Goal: Register for event/course

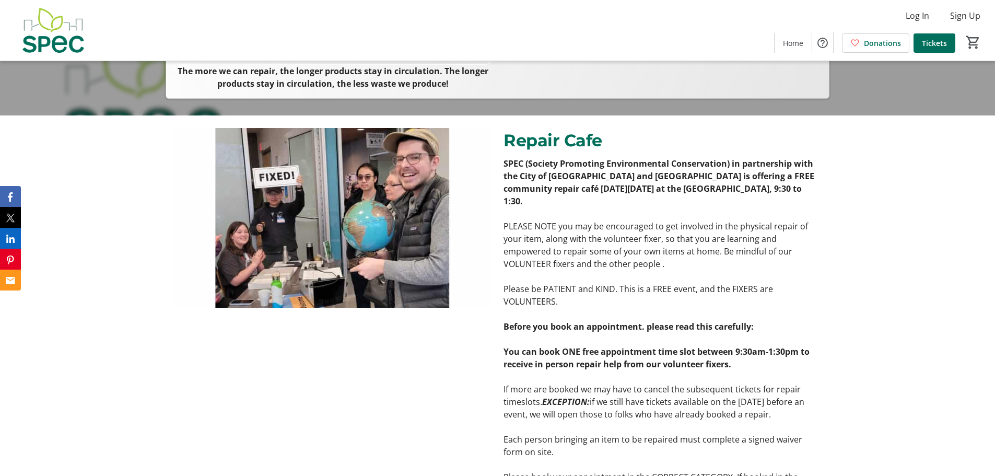
scroll to position [366, 0]
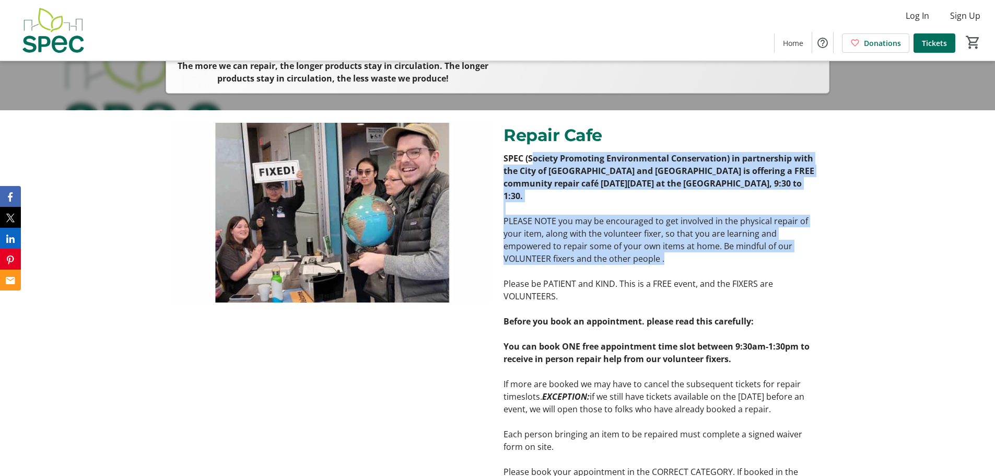
drag, startPoint x: 535, startPoint y: 155, endPoint x: 597, endPoint y: 259, distance: 121.2
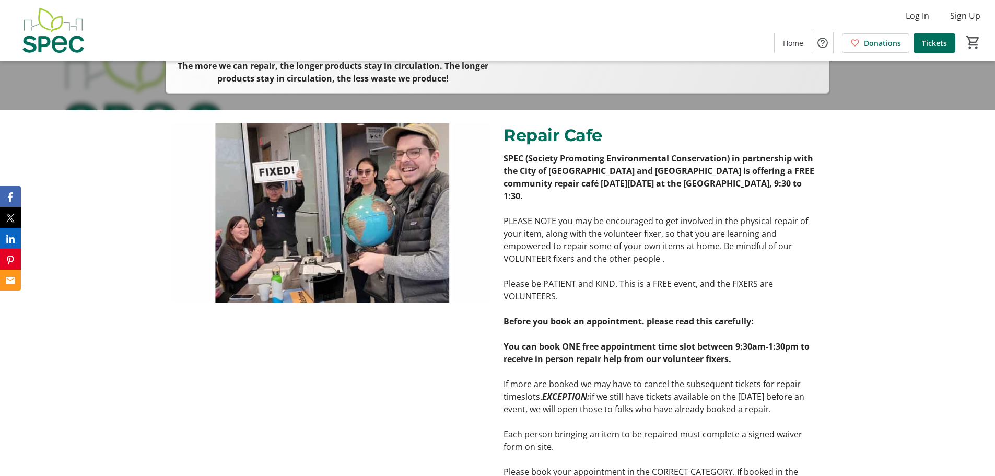
click at [600, 284] on p "Please be PATIENT and KIND. This is a FREE event, and the FIXERS are VOLUNTEERS." at bounding box center [663, 289] width 319 height 25
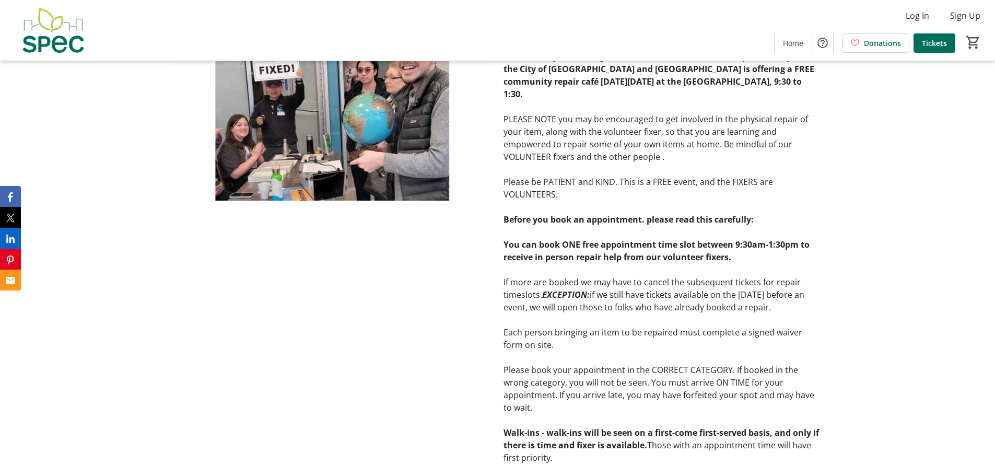
scroll to position [470, 0]
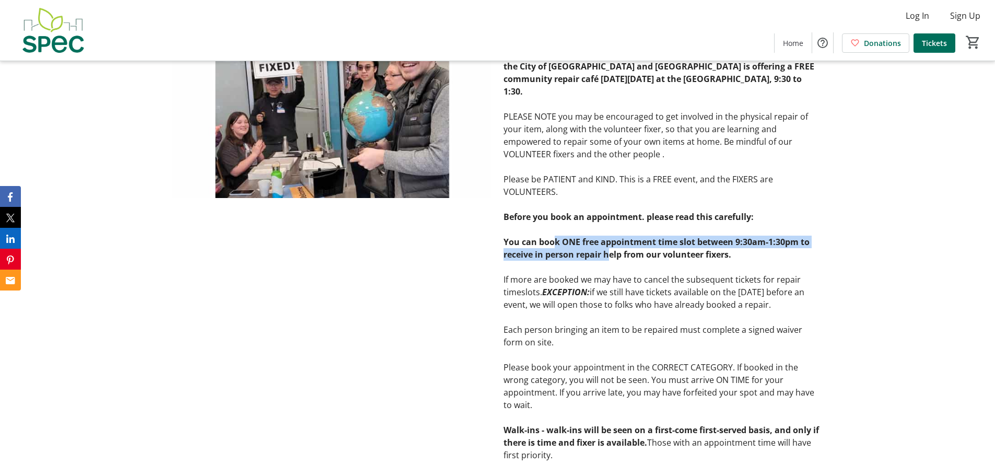
drag, startPoint x: 555, startPoint y: 239, endPoint x: 610, endPoint y: 257, distance: 57.7
click at [610, 257] on strong "You can book ONE free appointment time slot between 9:30am-1:30pm to receive in…" at bounding box center [657, 248] width 306 height 24
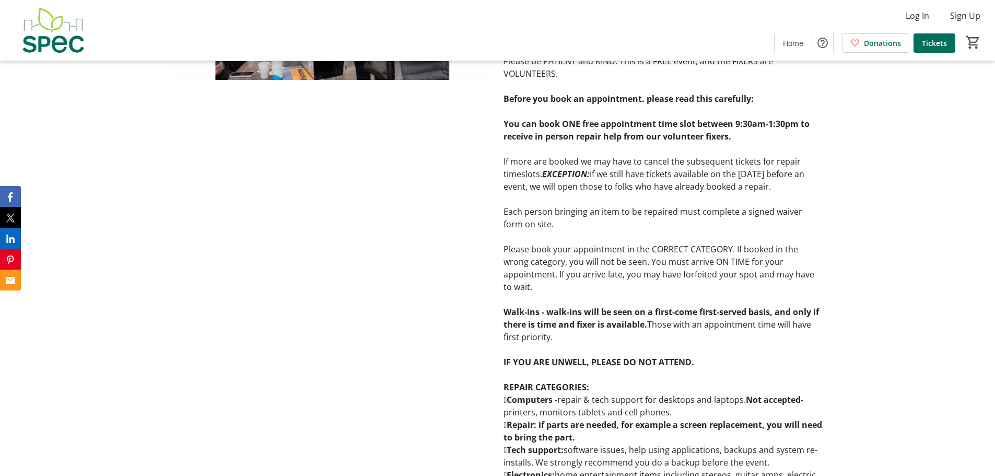
scroll to position [732, 0]
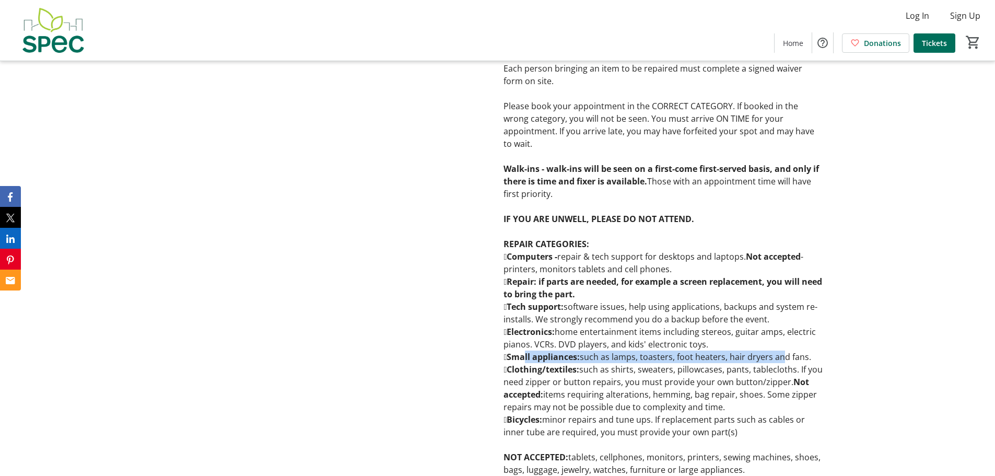
drag, startPoint x: 529, startPoint y: 355, endPoint x: 787, endPoint y: 355, distance: 258.1
click at [787, 355] on p "Small appliances: such as lamps, toasters, foot heaters, hair dryers and fans." at bounding box center [663, 357] width 319 height 13
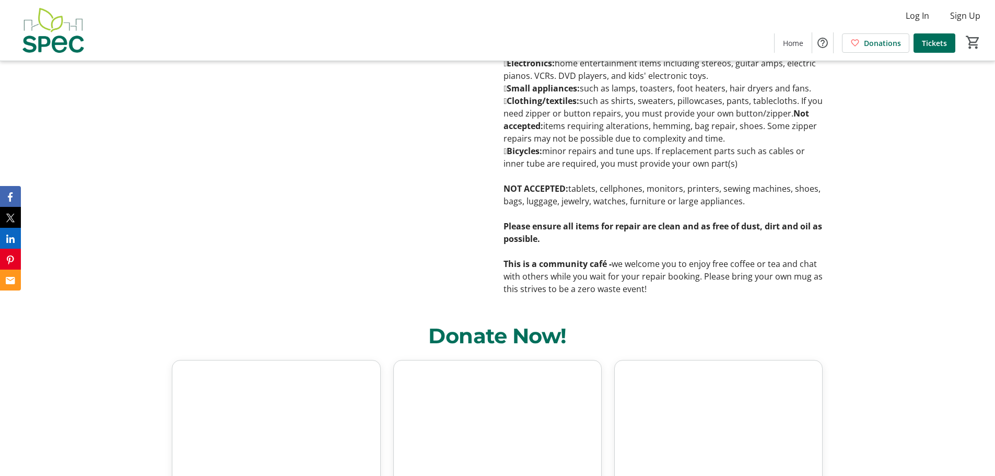
scroll to position [1314, 0]
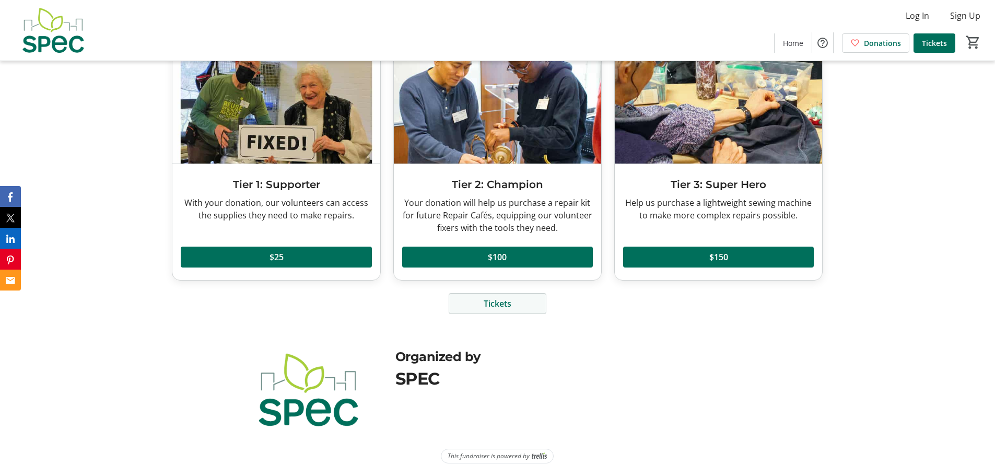
click at [510, 303] on span "Tickets" at bounding box center [498, 303] width 28 height 13
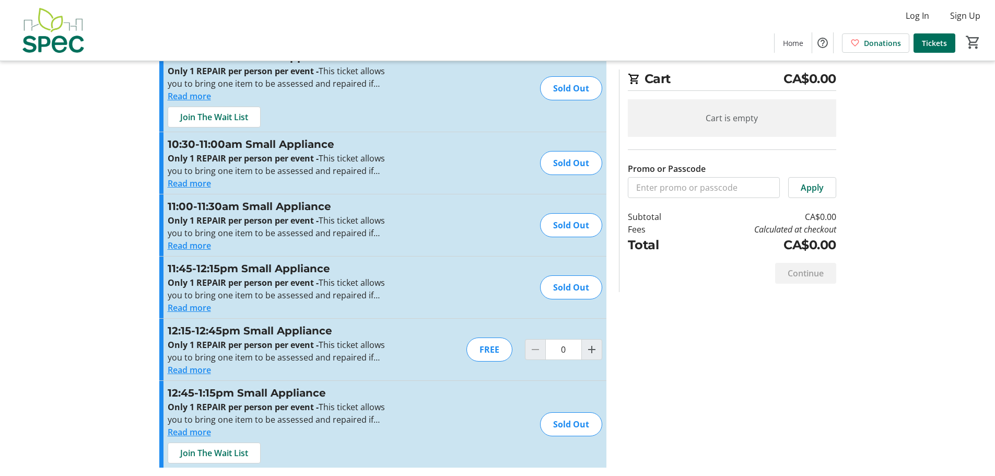
scroll to position [2034, 0]
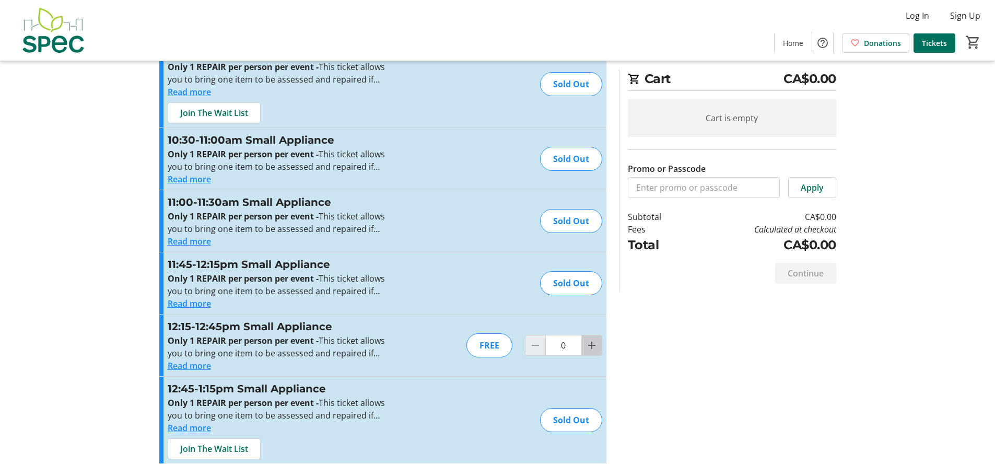
click at [588, 351] on mat-icon "Increment by one" at bounding box center [592, 345] width 13 height 13
type input "1"
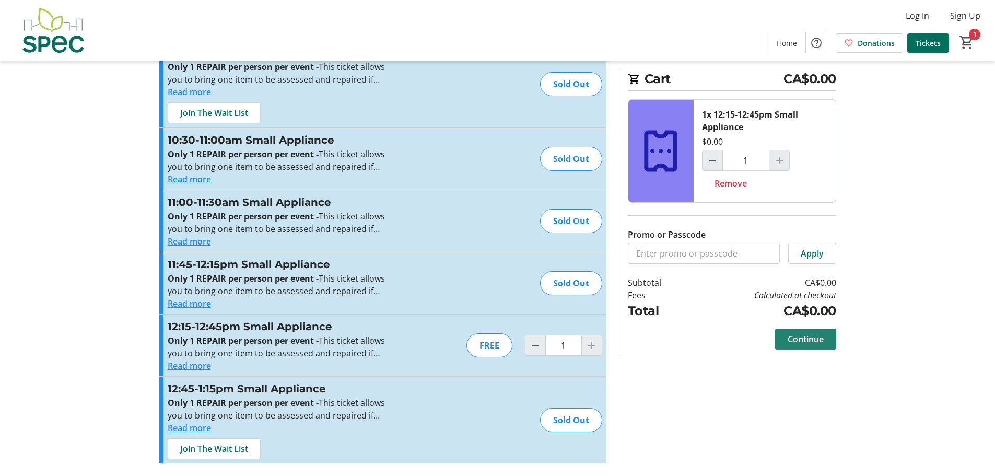
click at [800, 338] on span "Continue" at bounding box center [806, 339] width 36 height 13
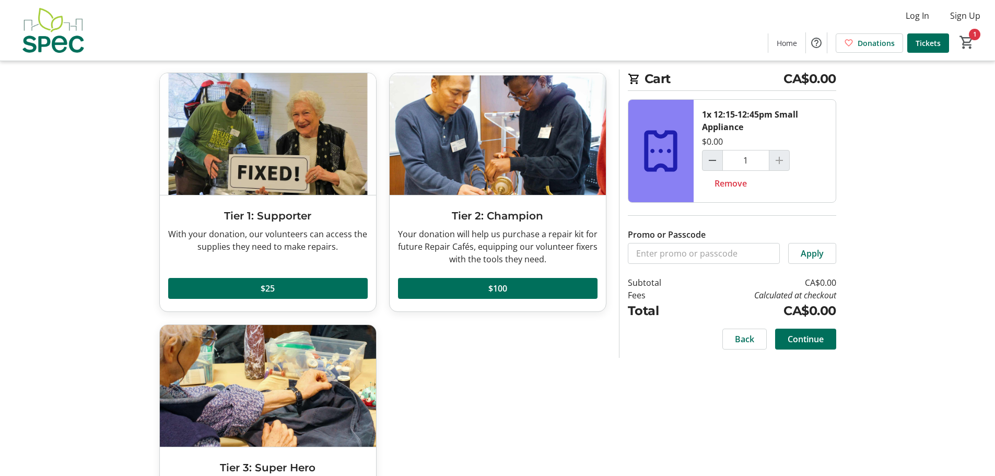
scroll to position [133, 0]
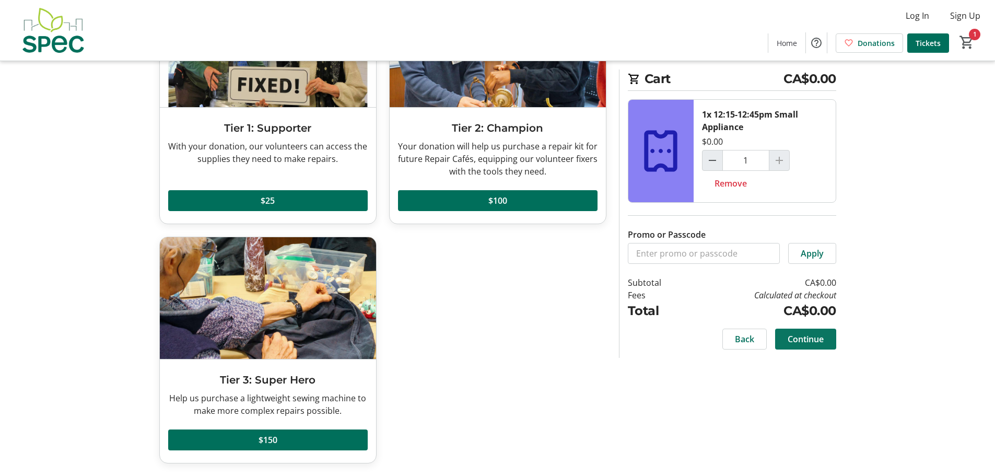
click at [800, 334] on span "Continue" at bounding box center [806, 339] width 36 height 13
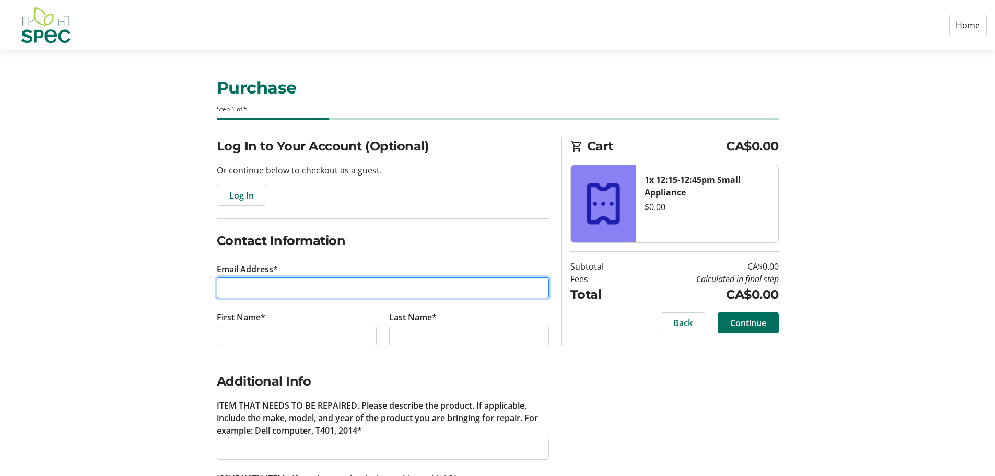
click at [439, 288] on input "Email Address*" at bounding box center [383, 287] width 332 height 21
type input "i"
type input "[EMAIL_ADDRESS][DOMAIN_NAME]"
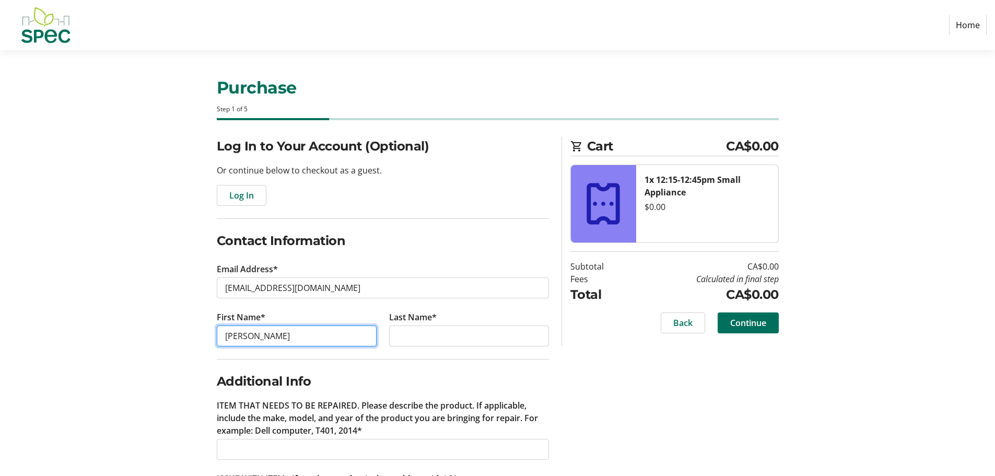
type input "[PERSON_NAME]"
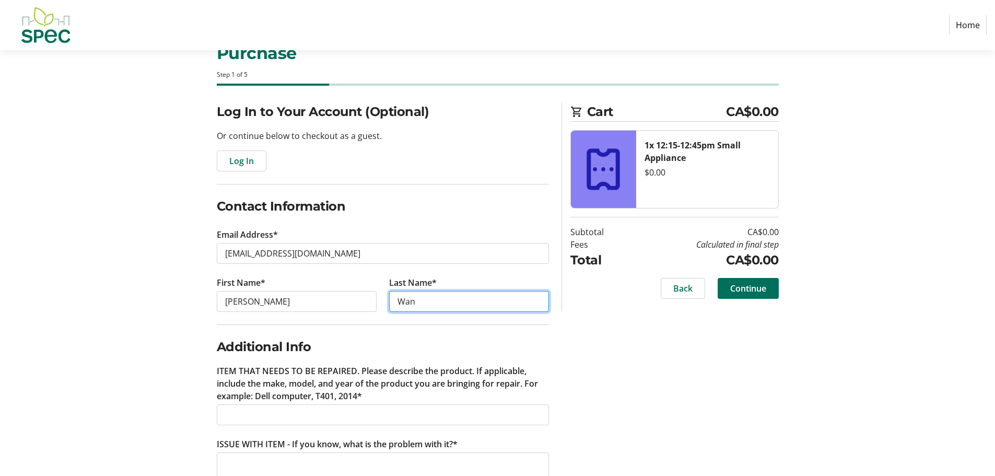
scroll to position [69, 0]
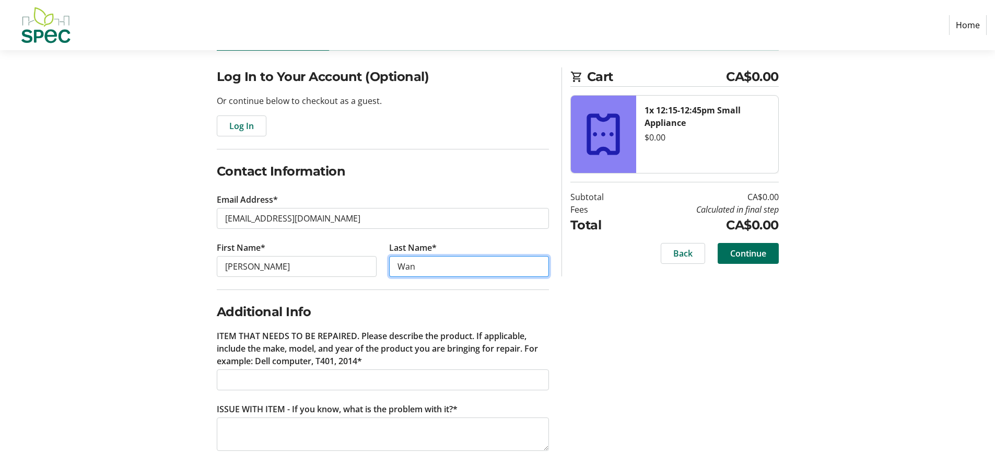
type input "Wan"
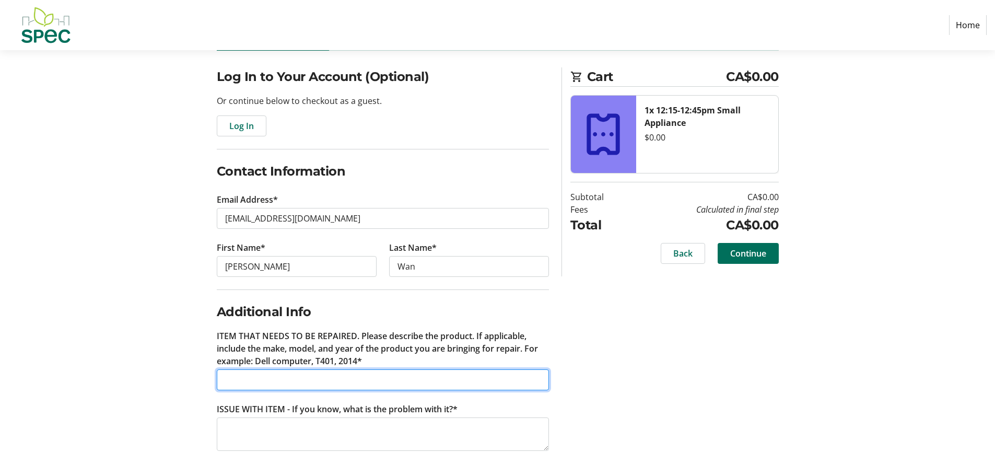
click at [377, 390] on input "ITEM THAT NEEDS TO BE REPAIRED. Please describe the product. If applicable, inc…" at bounding box center [383, 379] width 332 height 21
type input "Steam Cleaner"
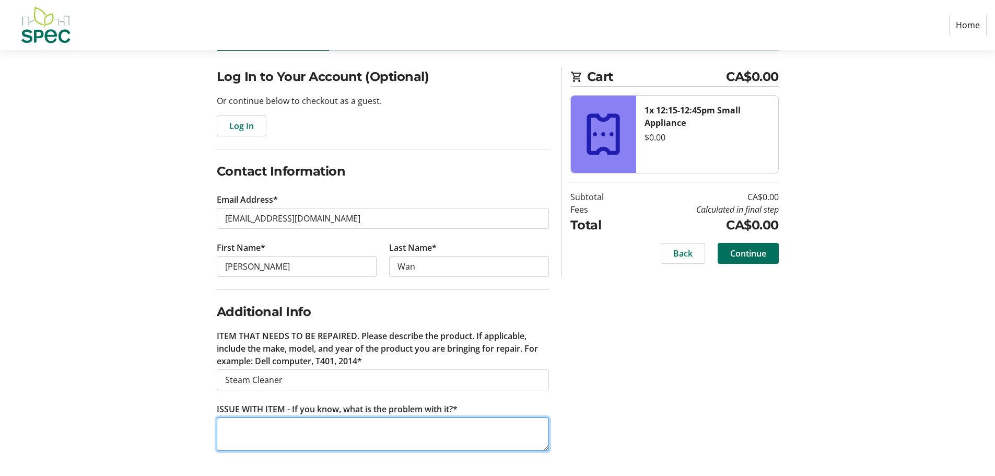
click at [359, 429] on textarea "ISSUE WITH ITEM - If you know, what is the problem with it?*" at bounding box center [383, 433] width 332 height 33
type textarea "Can be powered up, but steam heater/compressor not working. Possibly fried due …"
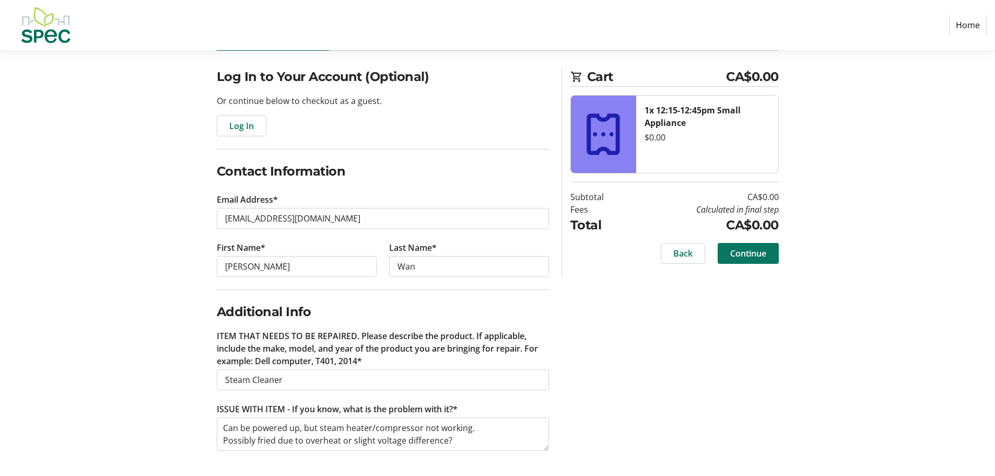
click at [760, 252] on span "Continue" at bounding box center [748, 253] width 36 height 13
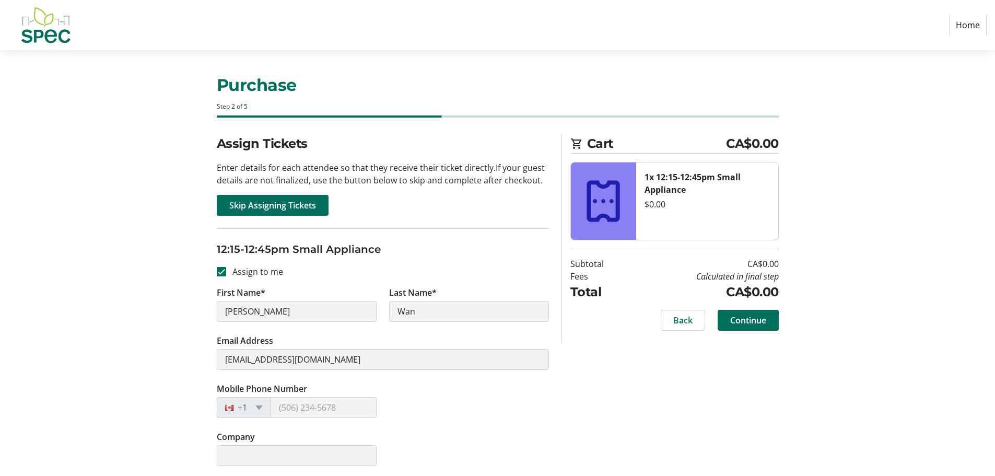
scroll to position [5, 0]
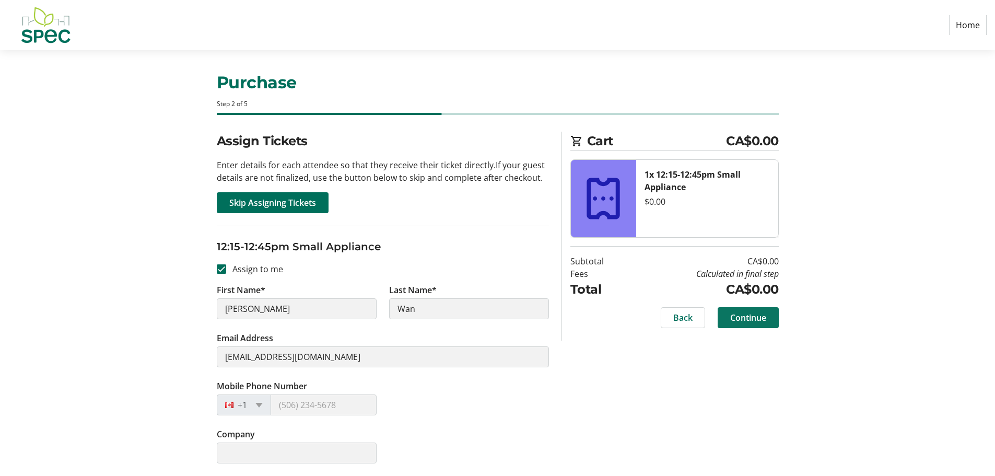
click at [751, 311] on span "Continue" at bounding box center [748, 317] width 36 height 13
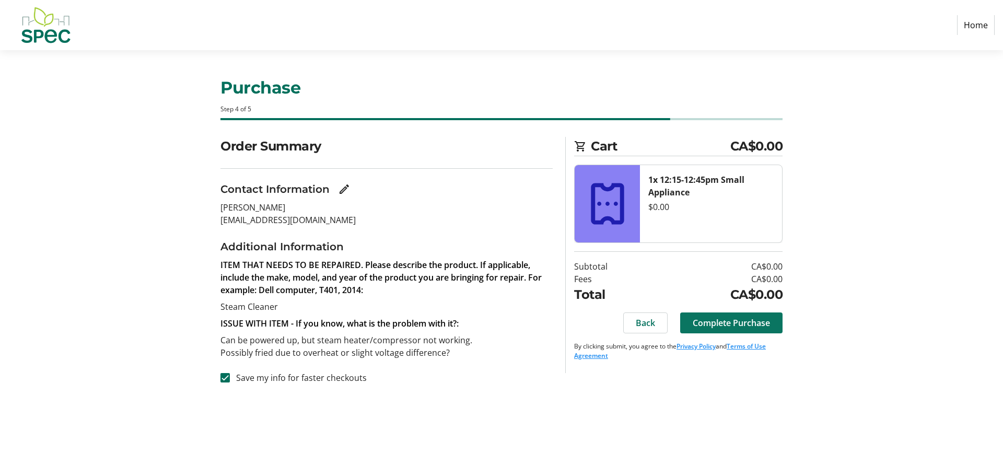
click at [767, 324] on span "Complete Purchase" at bounding box center [731, 323] width 77 height 13
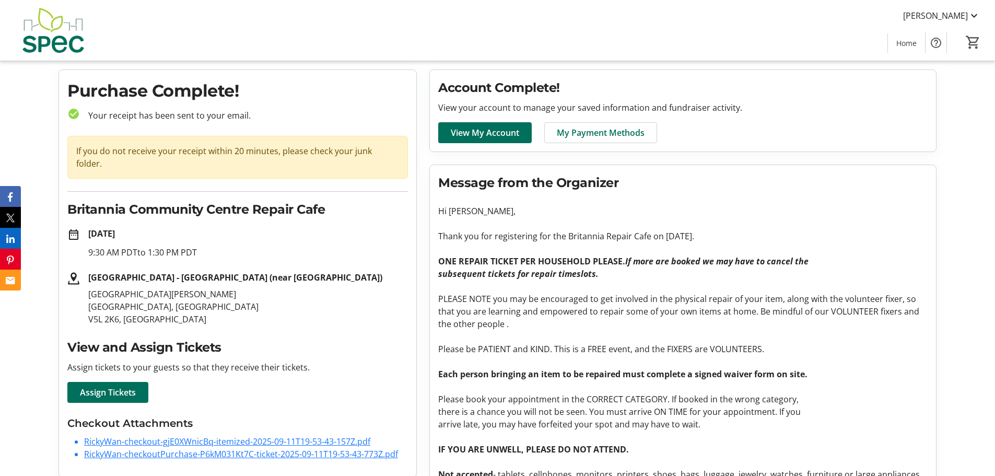
scroll to position [19, 0]
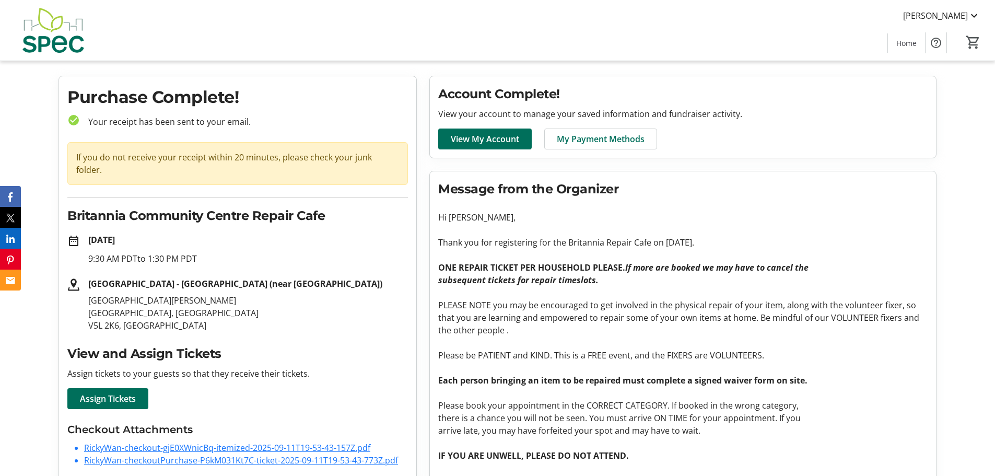
click at [237, 455] on link "RickyWan-checkoutPurchase-P6kM031Kt7C-ticket-2025-09-11T19-53-43-773Z.pdf" at bounding box center [241, 460] width 314 height 11
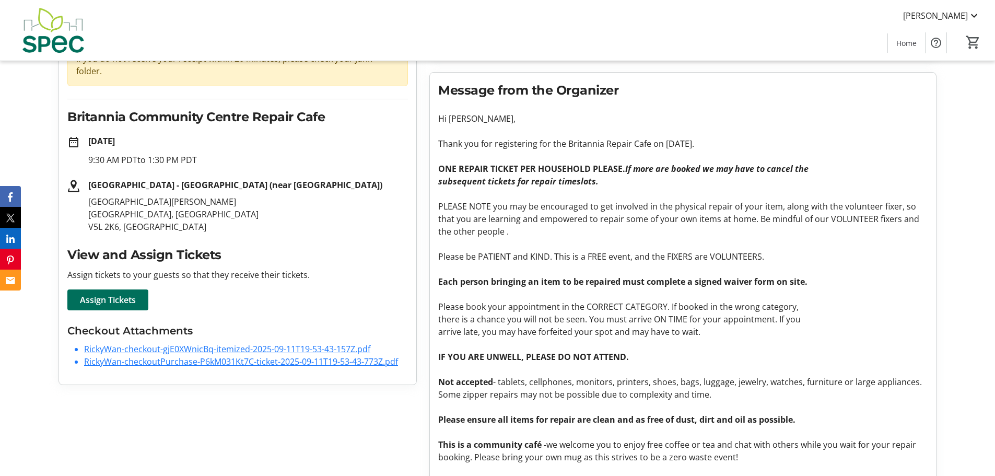
scroll to position [228, 0]
